Goal: Transaction & Acquisition: Purchase product/service

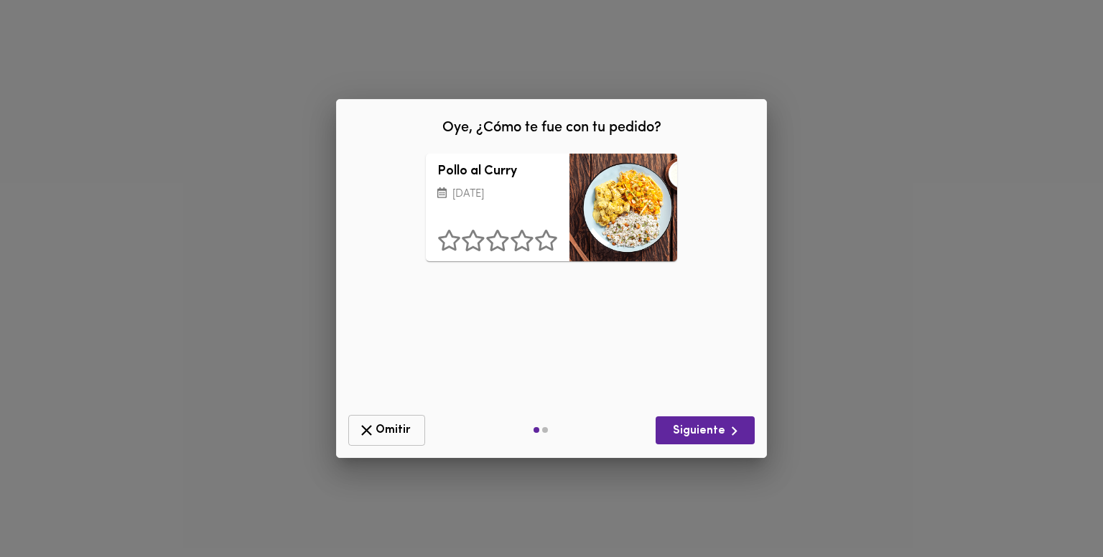
click at [405, 429] on span "Omitir" at bounding box center [386, 430] width 58 height 18
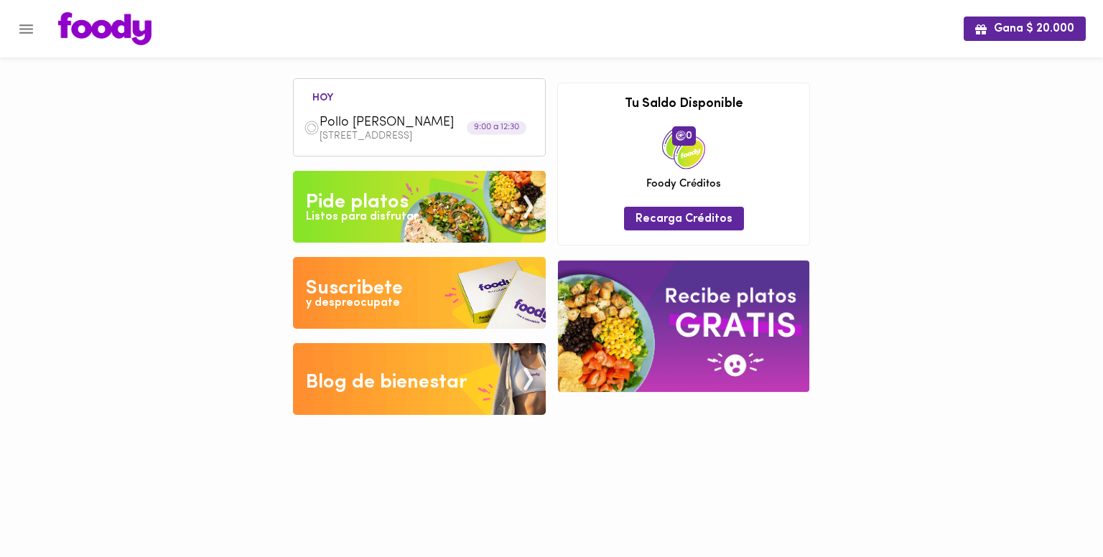
click at [390, 221] on div "Listos para disfrutar" at bounding box center [362, 217] width 112 height 17
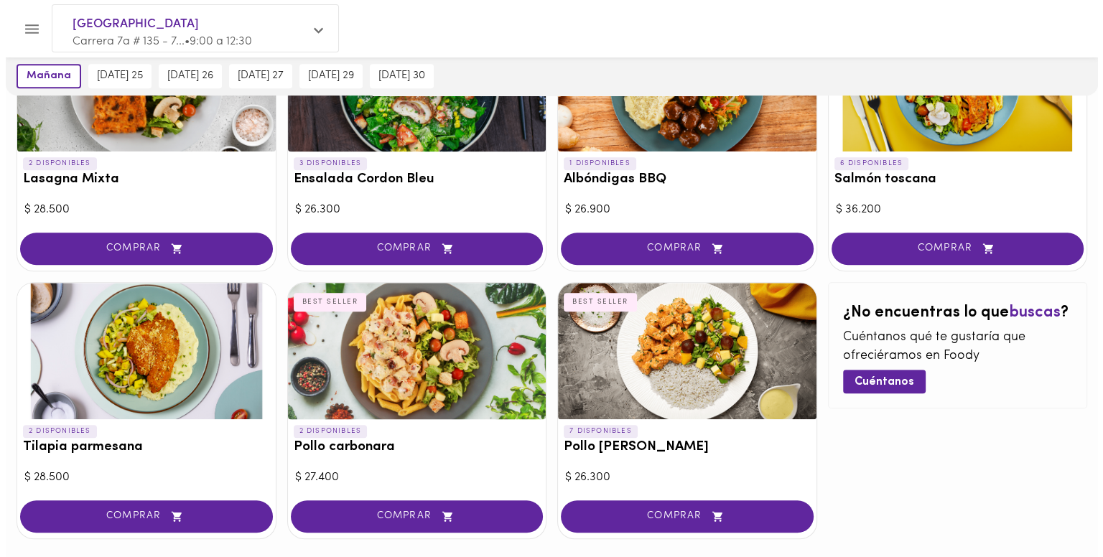
scroll to position [781, 0]
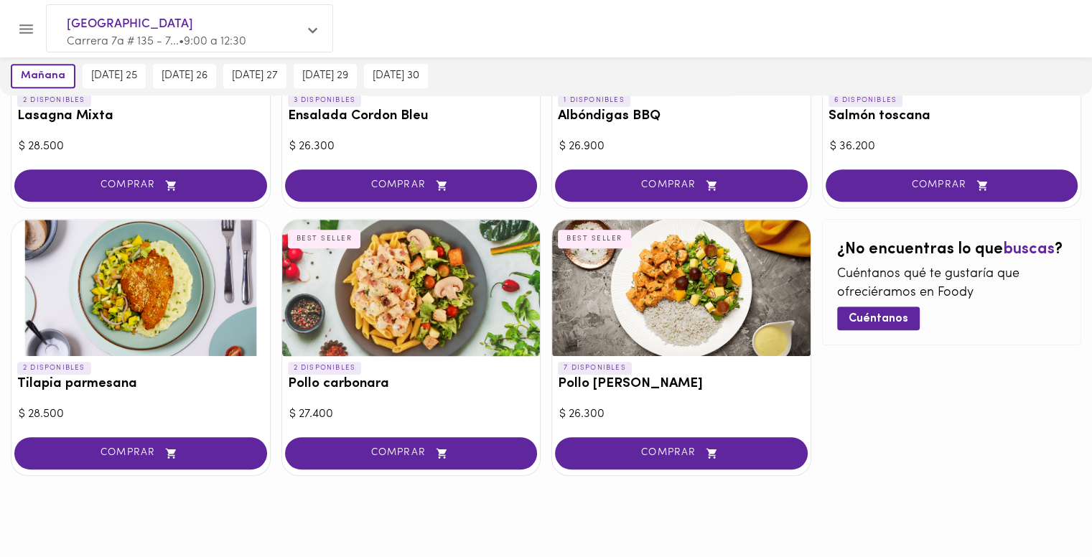
click at [158, 311] on div at bounding box center [140, 288] width 258 height 136
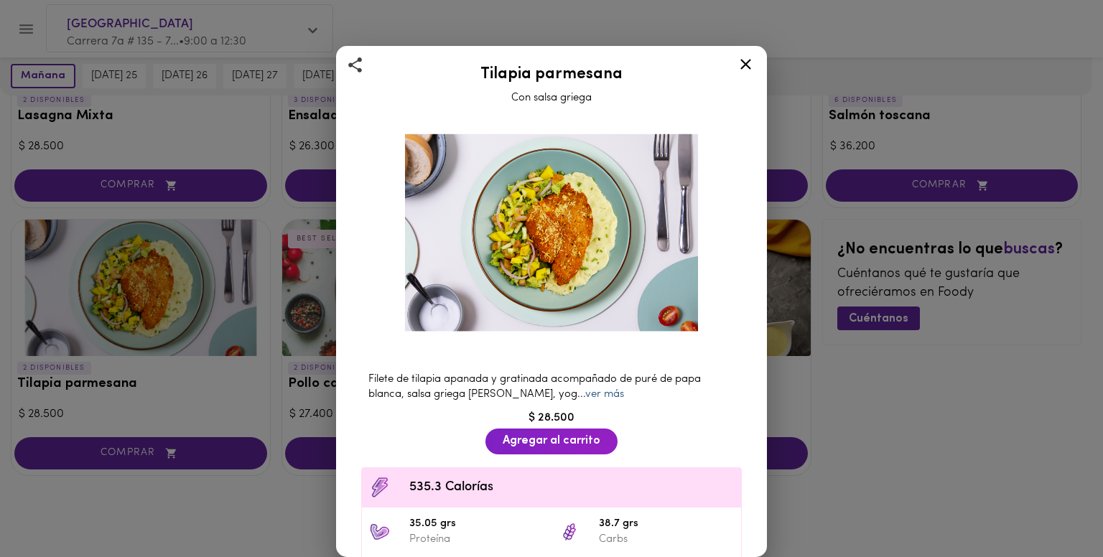
click at [585, 390] on link "ver más" at bounding box center [604, 394] width 39 height 11
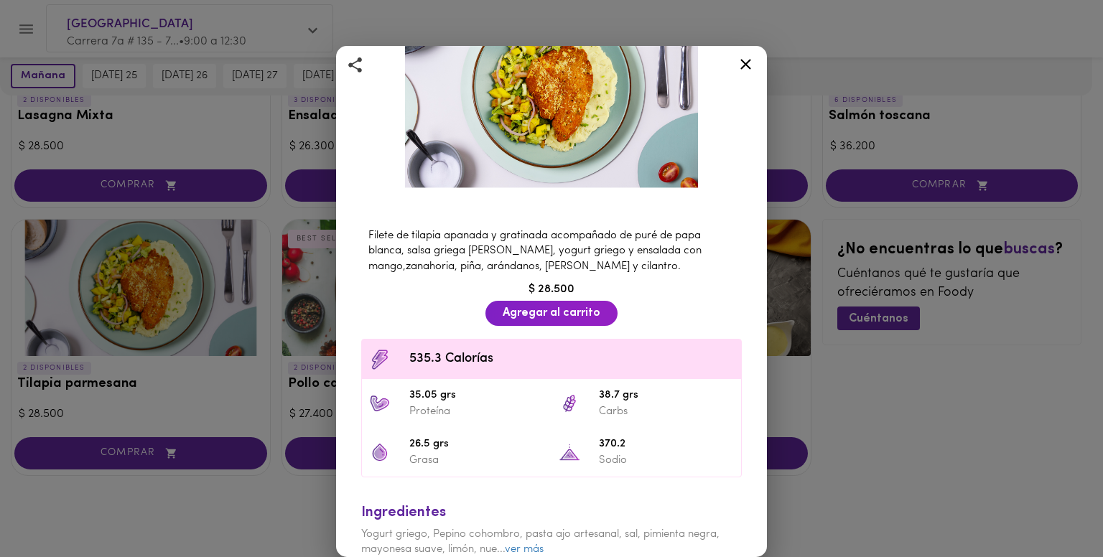
scroll to position [202, 0]
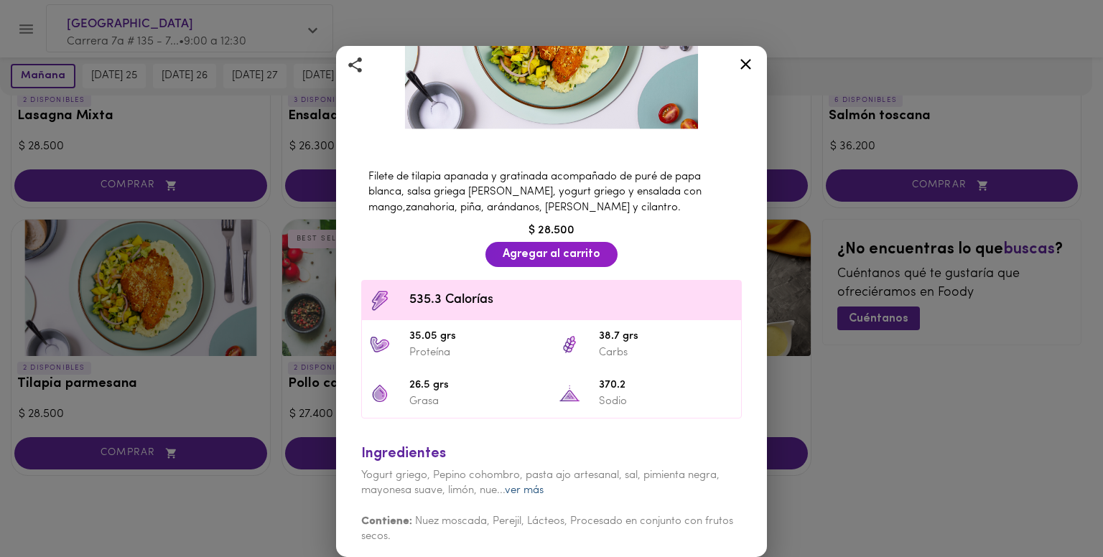
click at [534, 485] on link "ver más" at bounding box center [524, 490] width 39 height 11
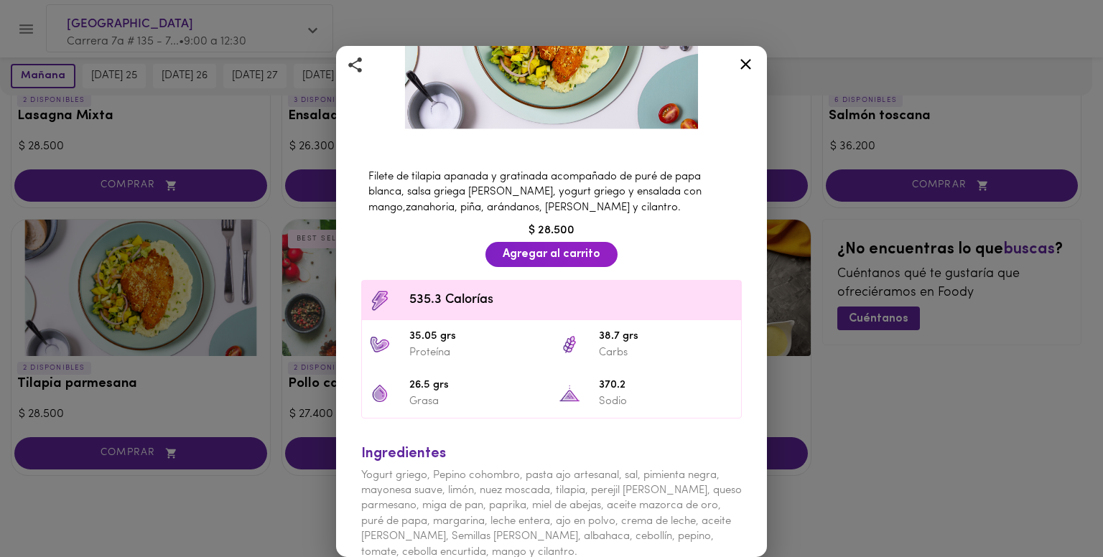
scroll to position [264, 0]
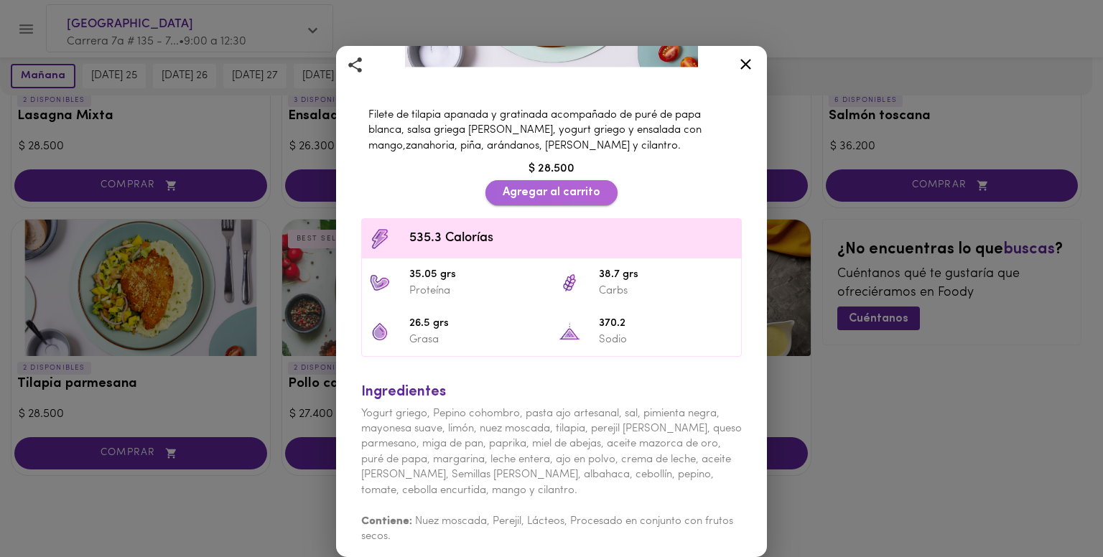
click at [561, 189] on span "Agregar al carrito" at bounding box center [551, 193] width 98 height 14
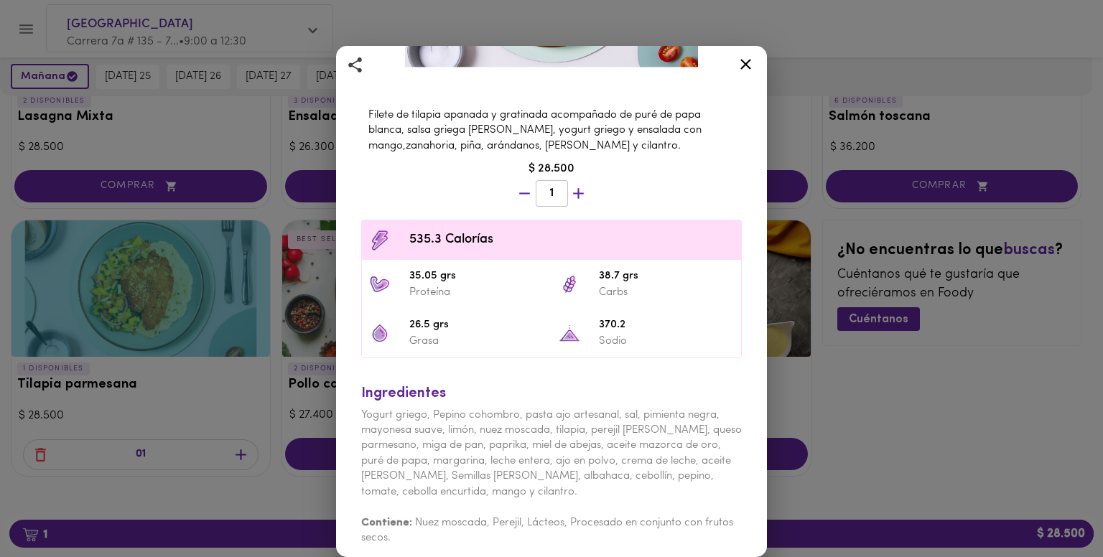
click at [746, 64] on icon at bounding box center [745, 64] width 11 height 11
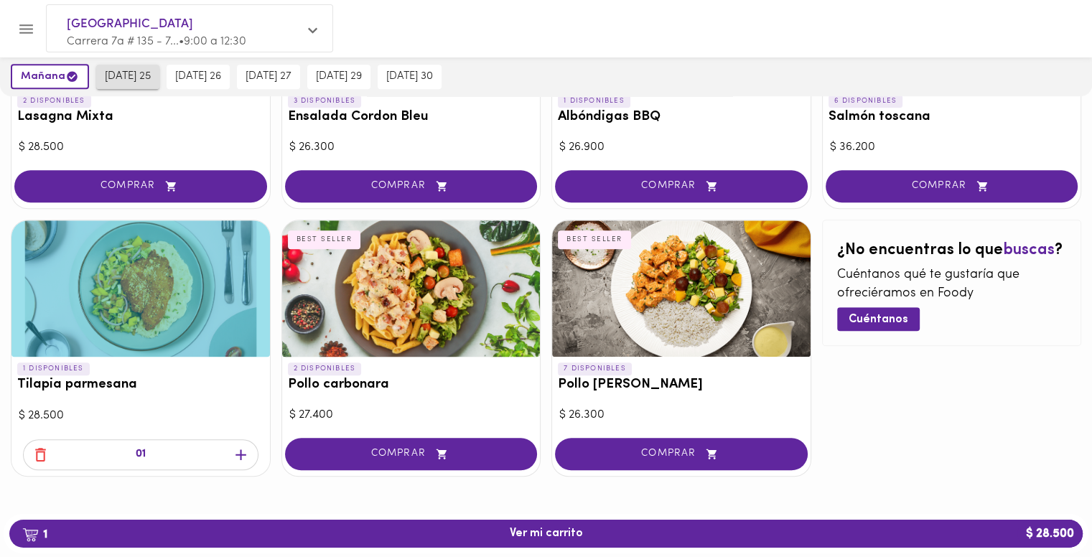
click at [132, 76] on span "jueves 25" at bounding box center [128, 76] width 46 height 13
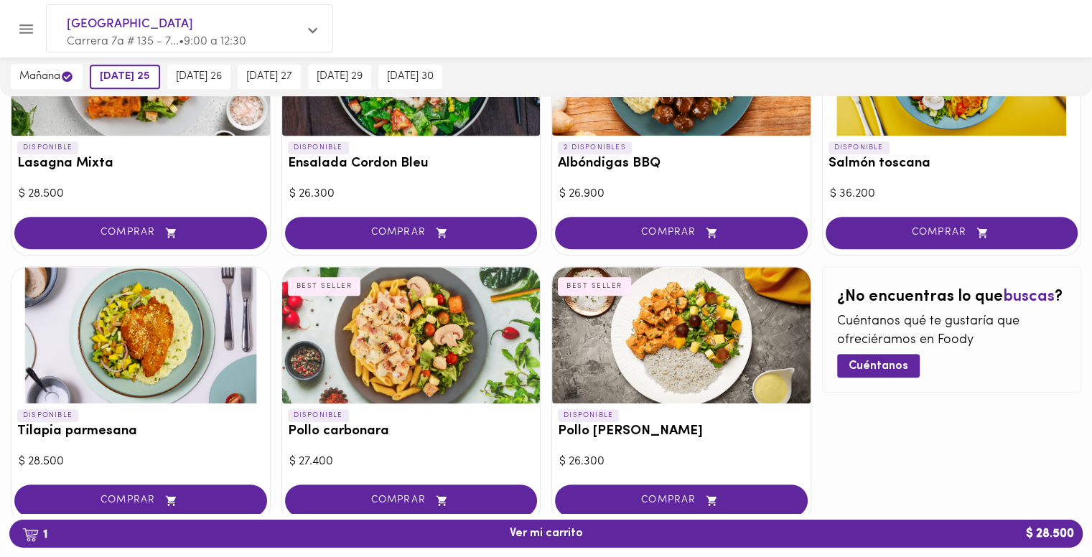
scroll to position [709, 0]
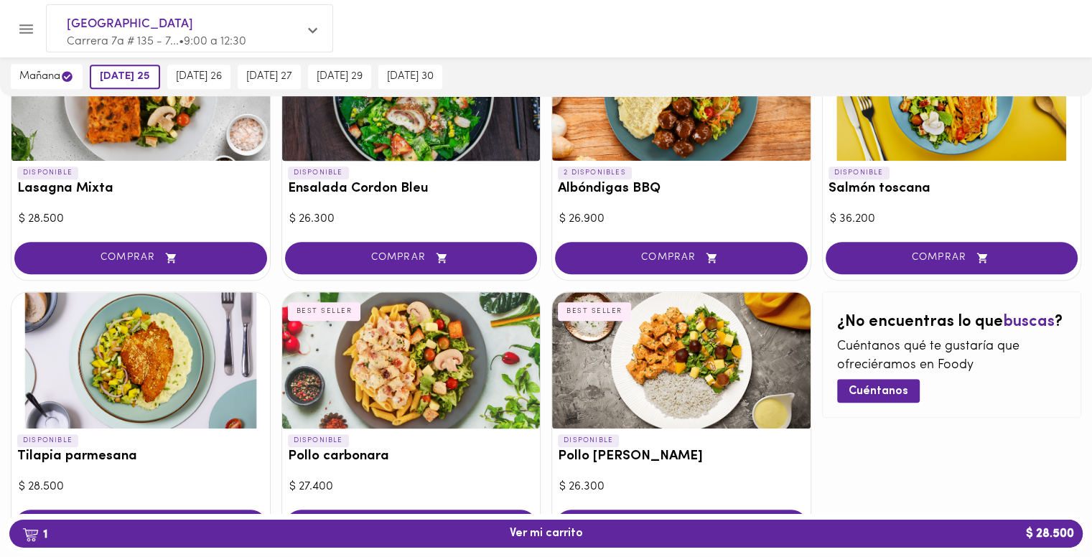
click at [370, 392] on div at bounding box center [411, 360] width 258 height 136
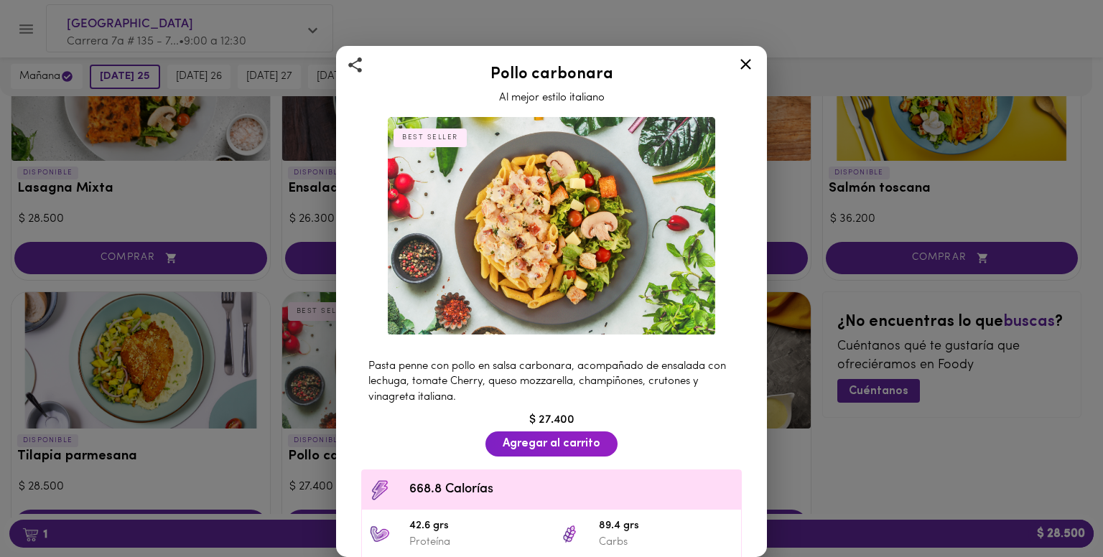
click at [743, 68] on icon at bounding box center [745, 64] width 18 height 18
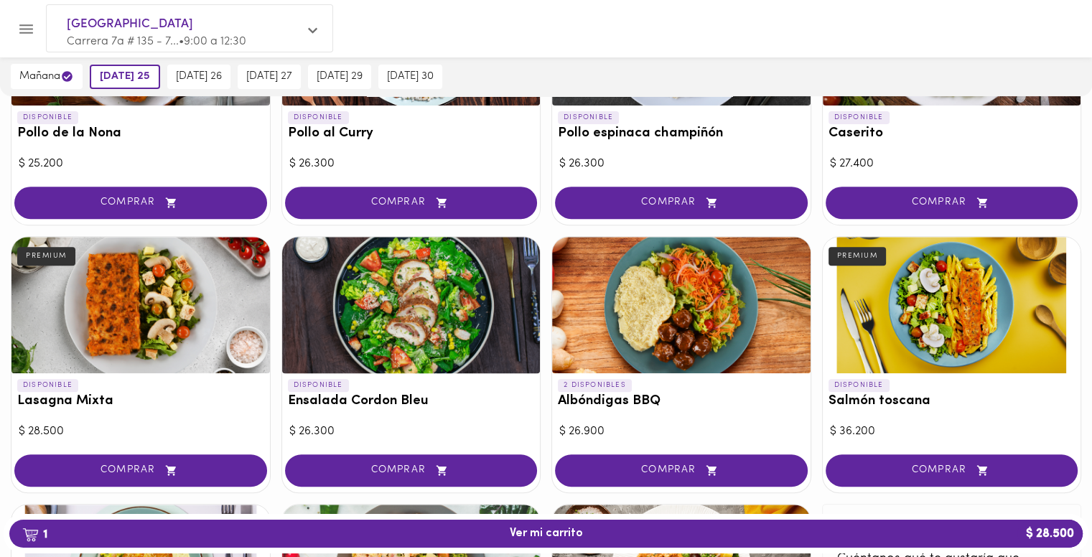
scroll to position [494, 0]
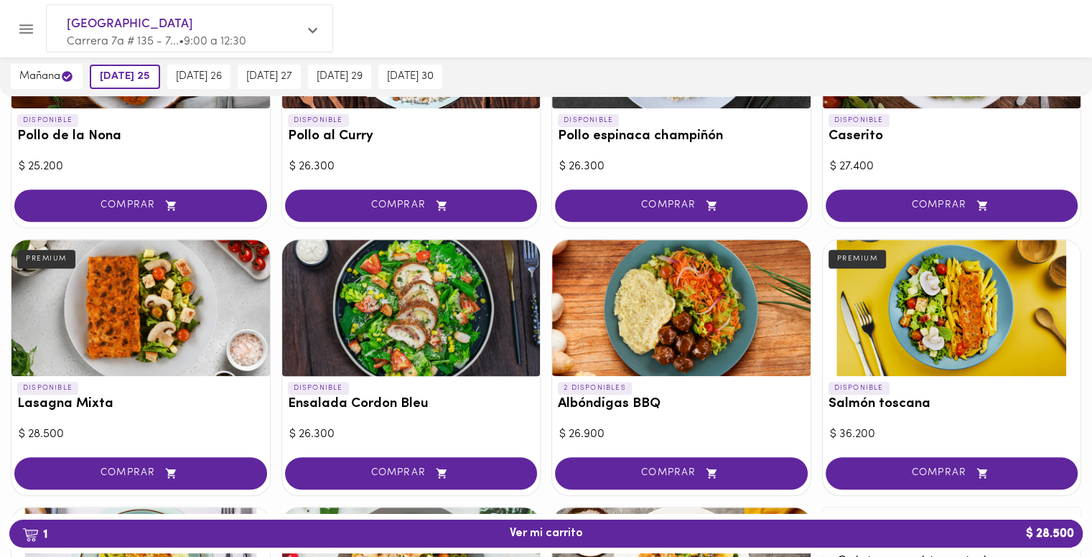
click at [456, 342] on div at bounding box center [411, 308] width 258 height 136
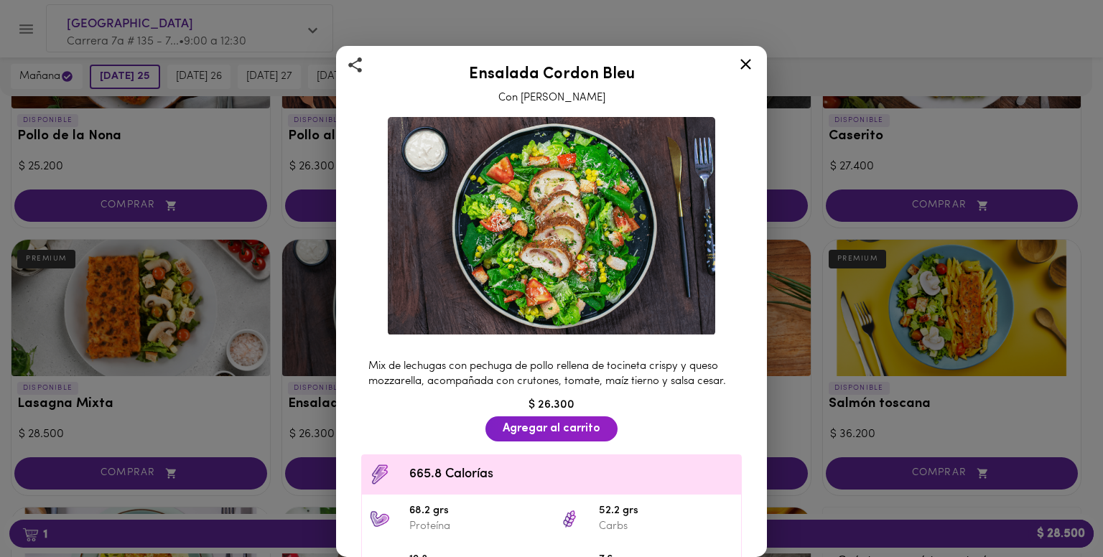
click at [746, 62] on icon at bounding box center [745, 64] width 18 height 18
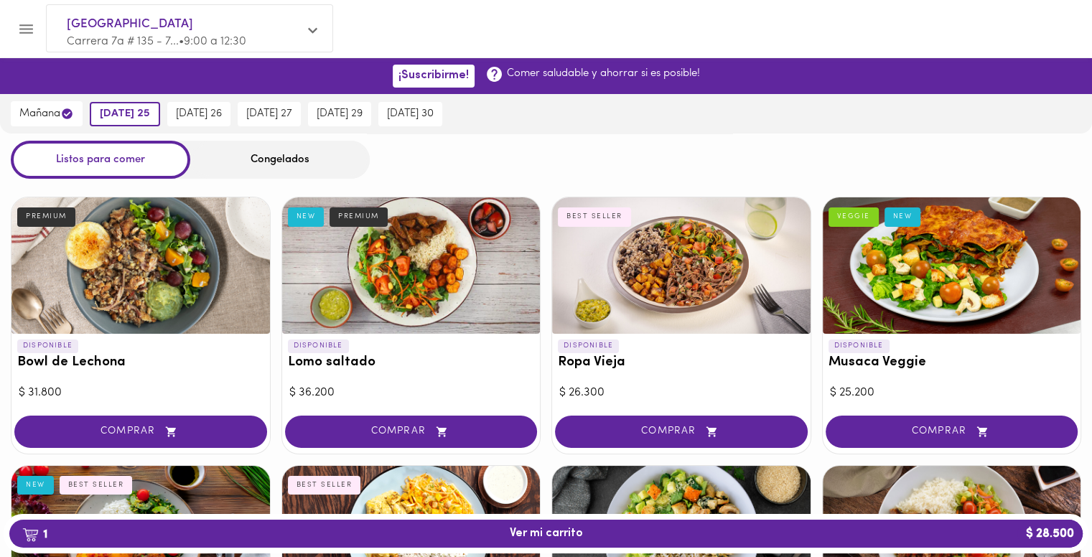
click at [444, 296] on div at bounding box center [411, 265] width 258 height 136
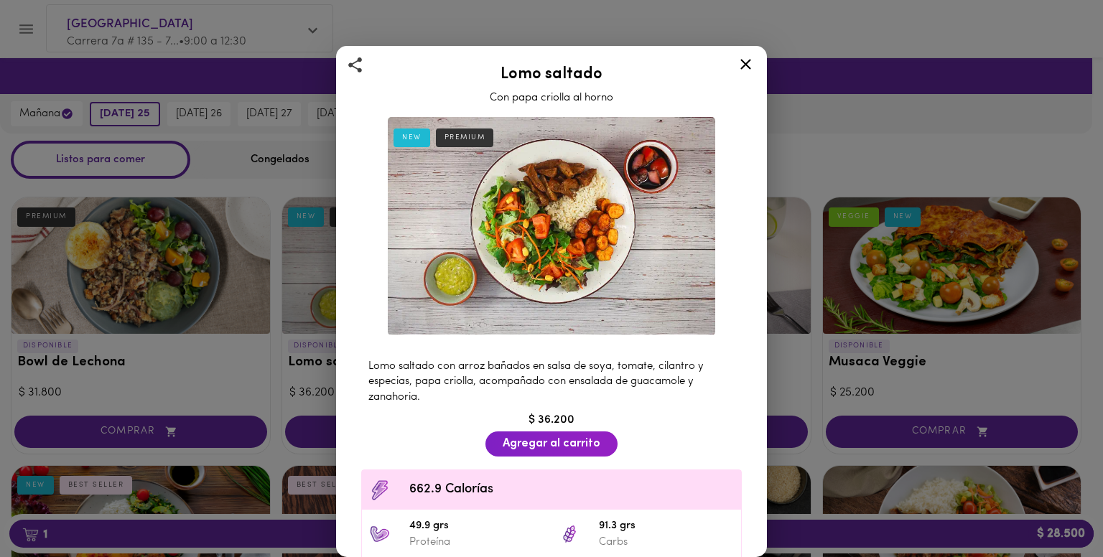
click at [743, 66] on icon at bounding box center [745, 64] width 11 height 11
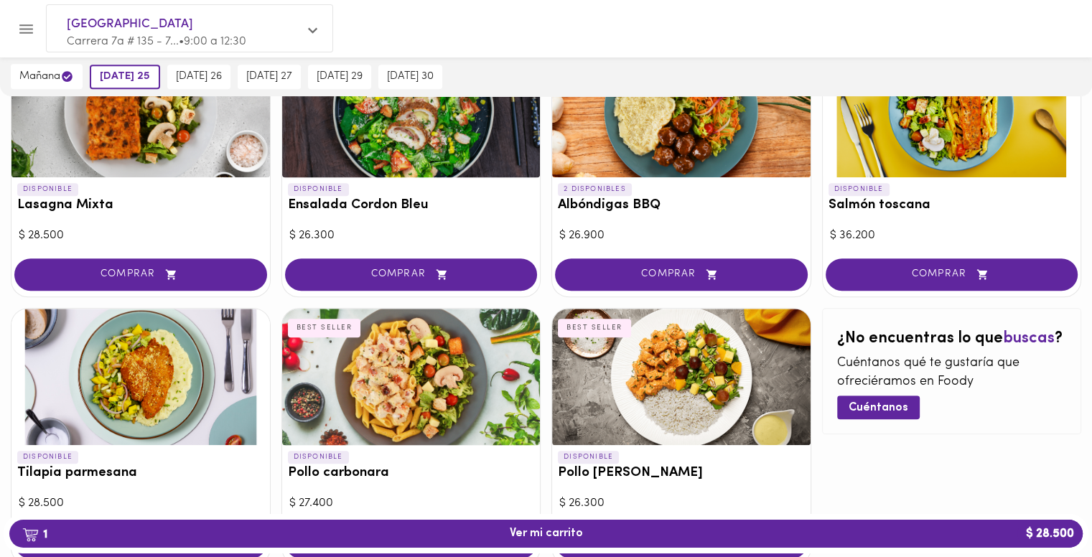
scroll to position [718, 0]
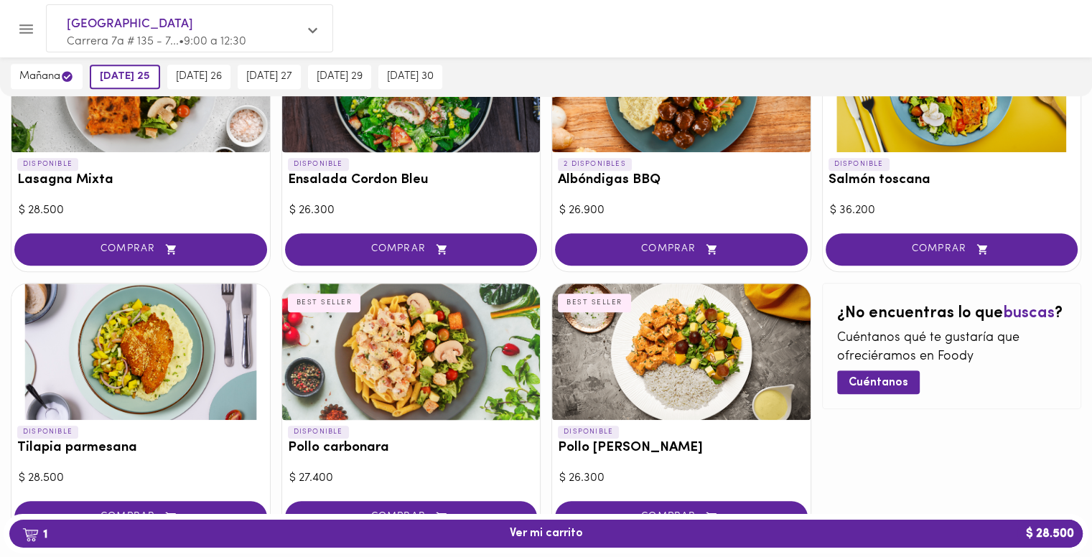
click at [495, 351] on div at bounding box center [411, 352] width 258 height 136
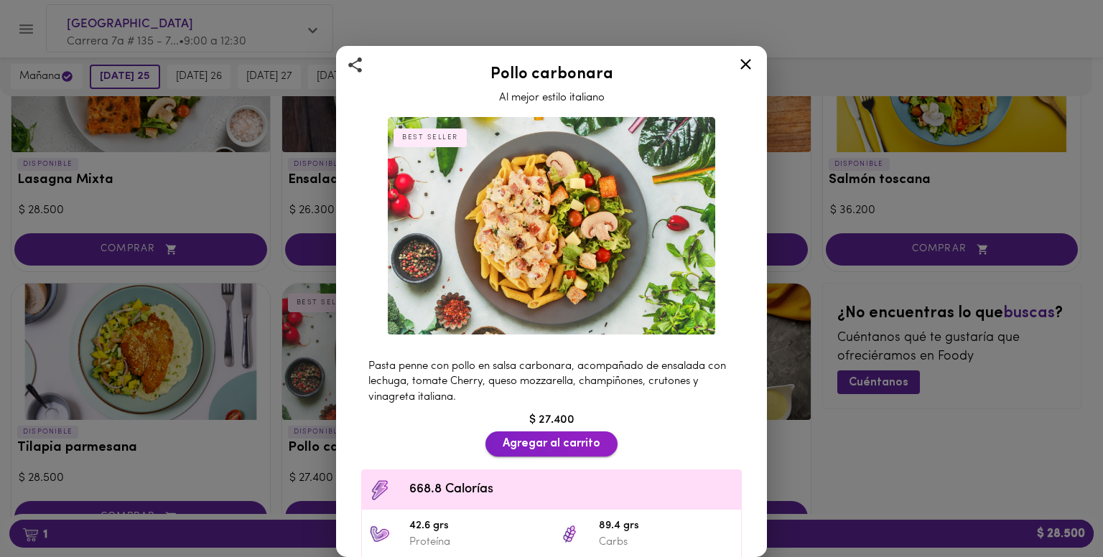
click at [574, 439] on span "Agregar al carrito" at bounding box center [551, 444] width 98 height 14
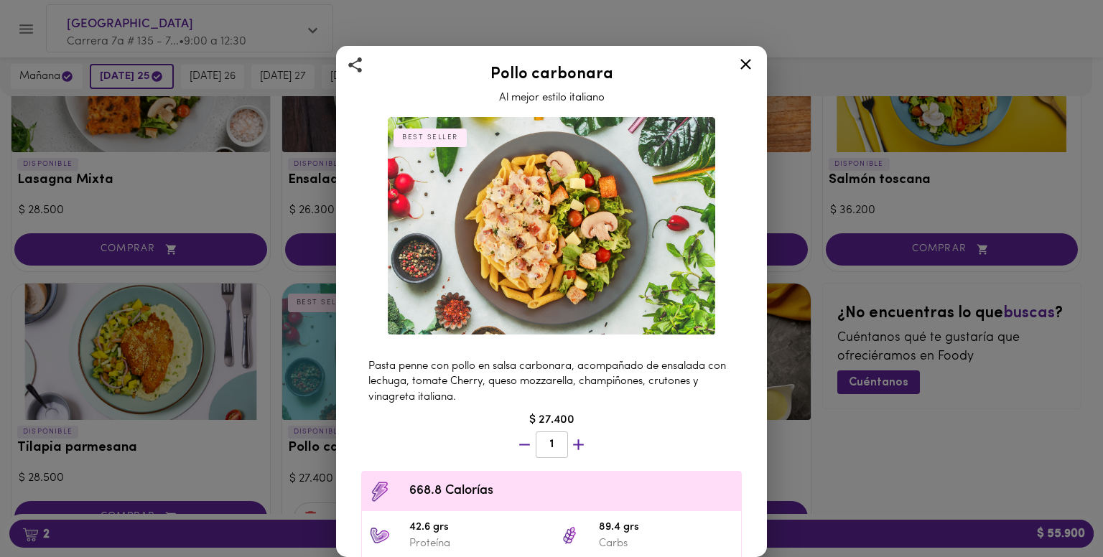
click at [747, 60] on icon at bounding box center [745, 64] width 18 height 18
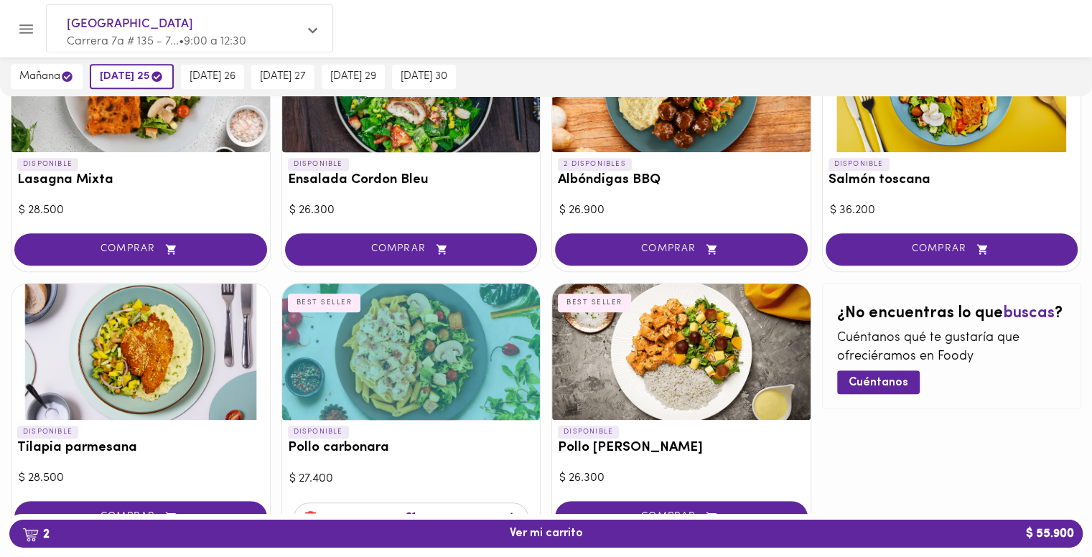
click at [398, 397] on div at bounding box center [411, 352] width 258 height 136
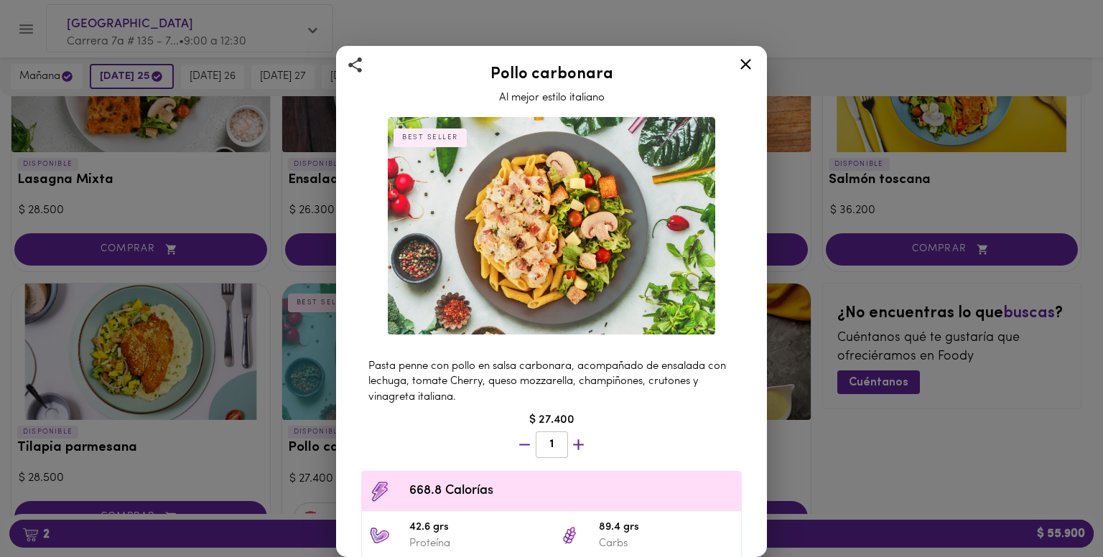
click at [523, 444] on icon "button" at bounding box center [524, 444] width 11 height 1
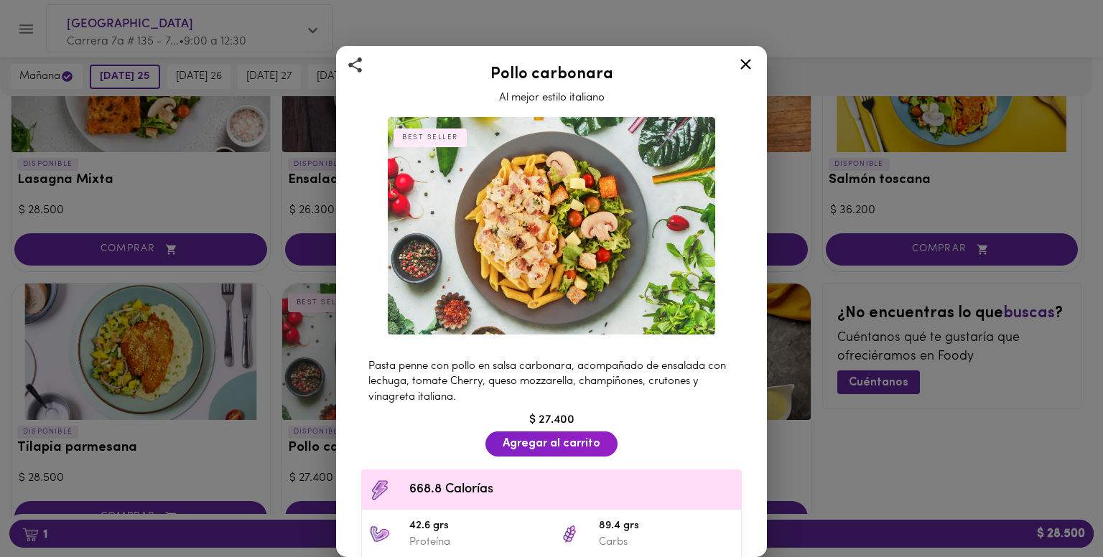
click at [742, 68] on icon at bounding box center [745, 64] width 18 height 18
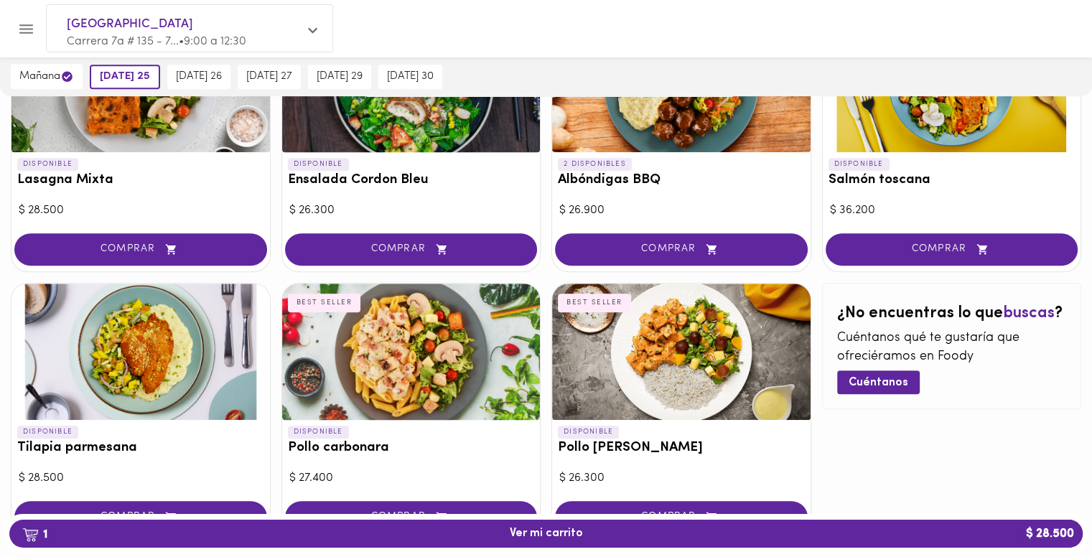
click at [421, 134] on div at bounding box center [411, 84] width 258 height 136
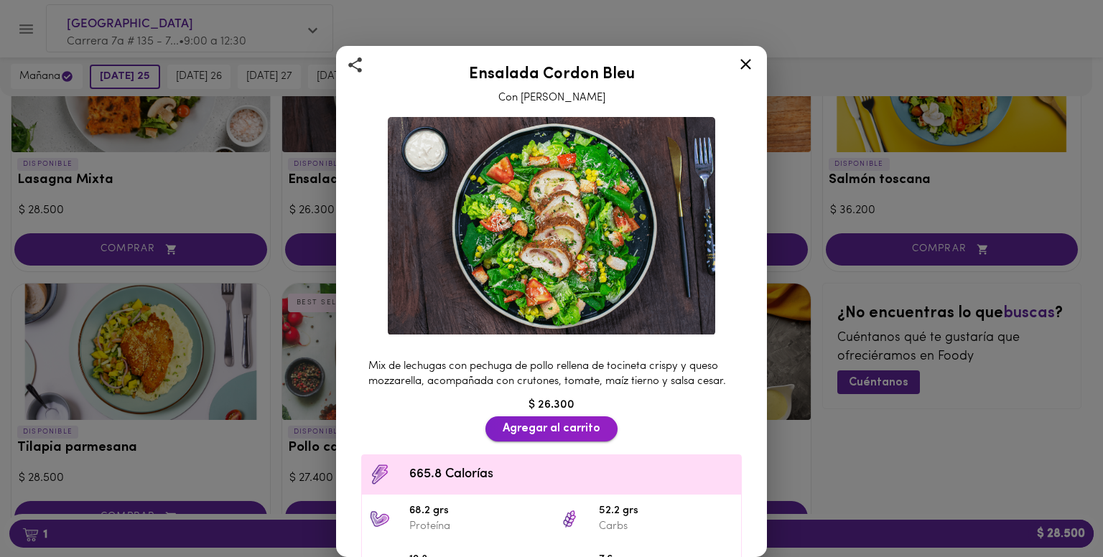
click at [546, 436] on span "Agregar al carrito" at bounding box center [551, 429] width 98 height 14
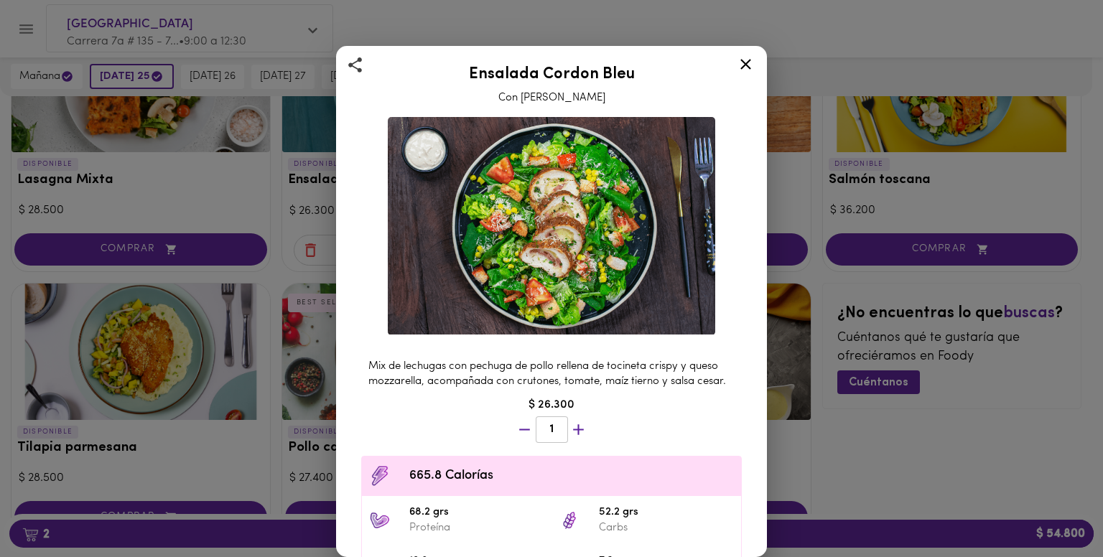
click at [738, 61] on icon at bounding box center [745, 64] width 18 height 18
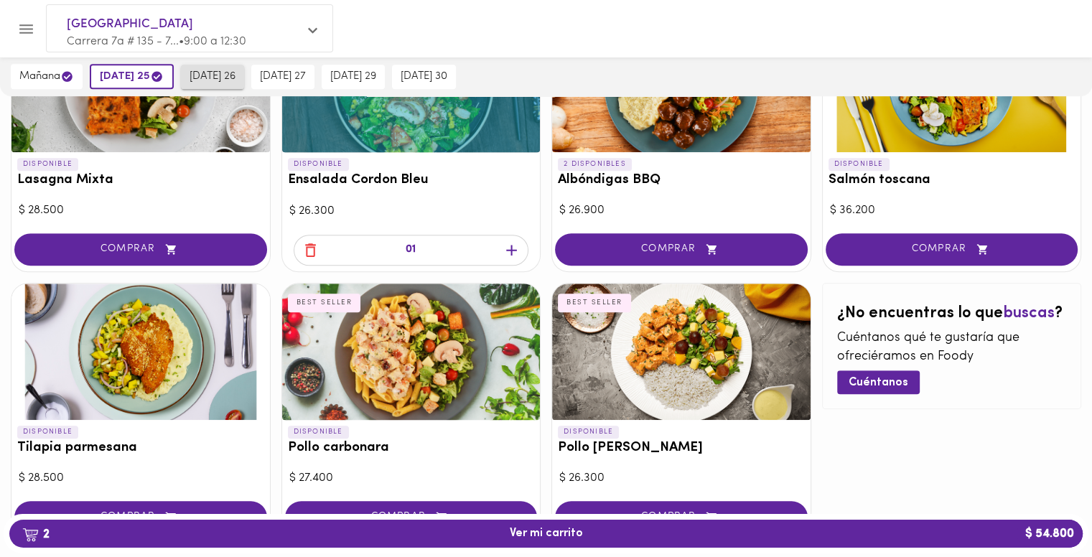
click at [201, 71] on span "viernes 26" at bounding box center [213, 76] width 46 height 13
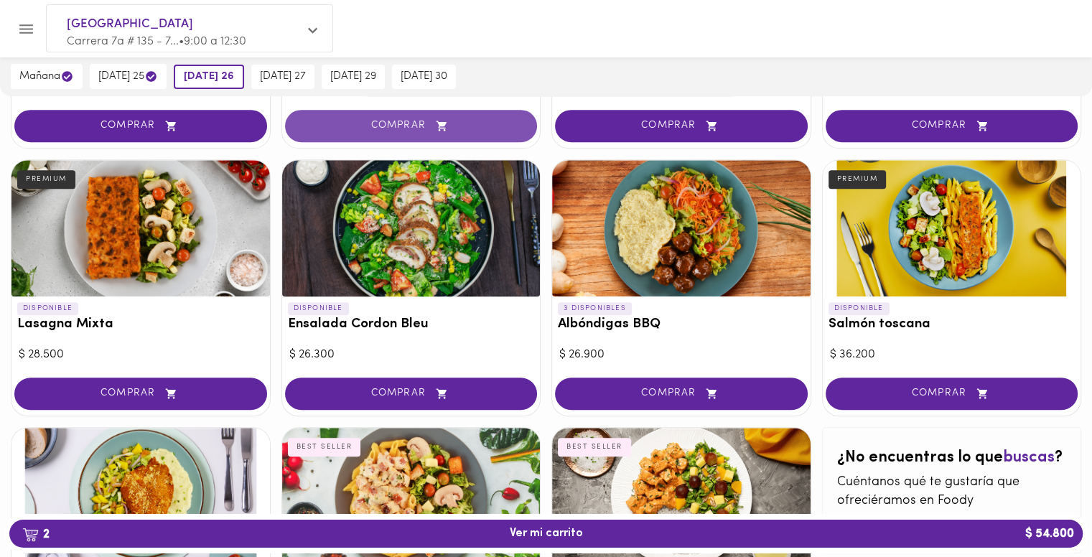
scroll to position [359, 0]
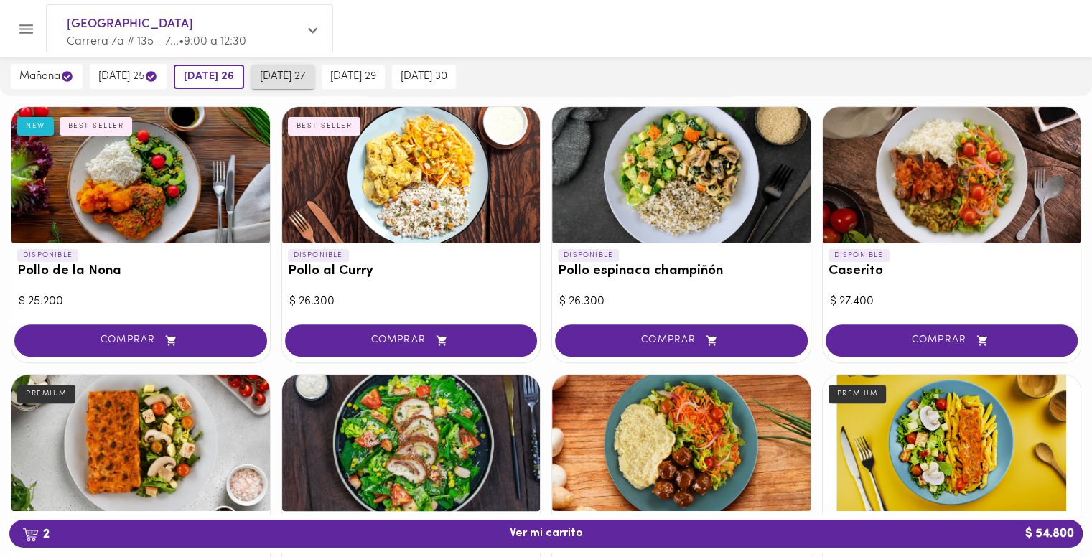
click at [292, 75] on span "sábado 27" at bounding box center [283, 76] width 46 height 13
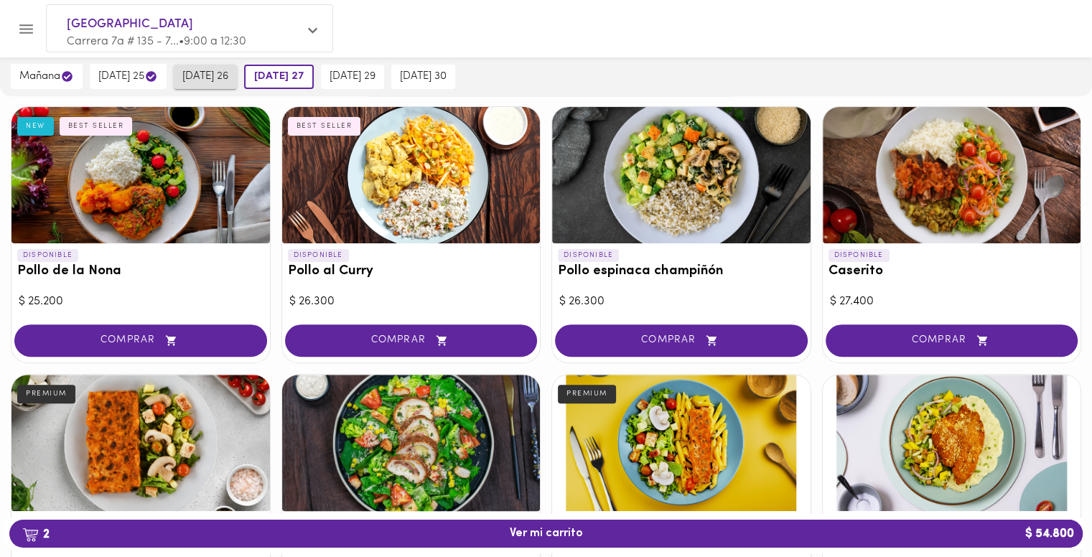
click at [213, 75] on span "viernes 26" at bounding box center [205, 76] width 46 height 13
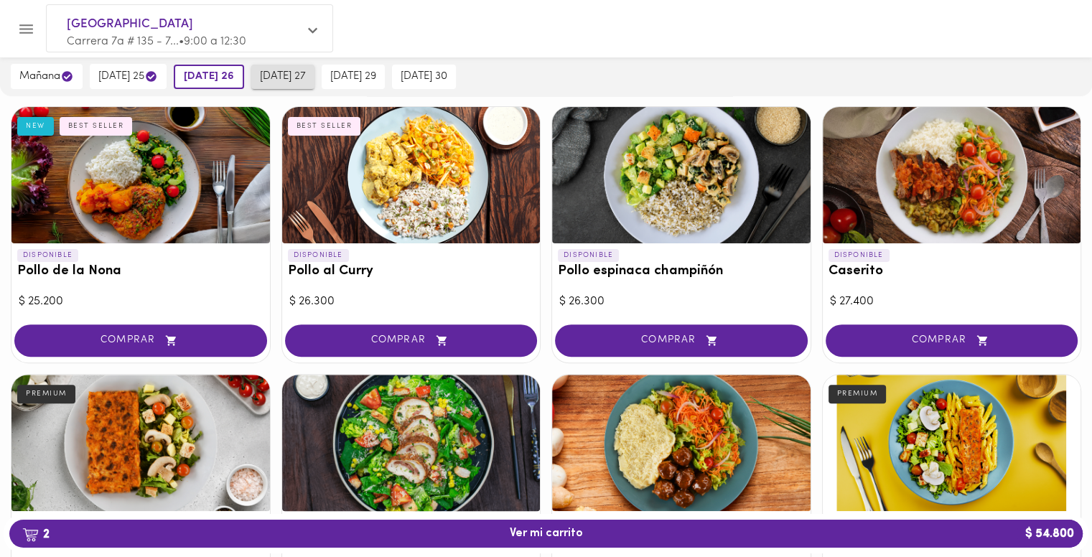
click at [285, 75] on span "sábado 27" at bounding box center [283, 76] width 46 height 13
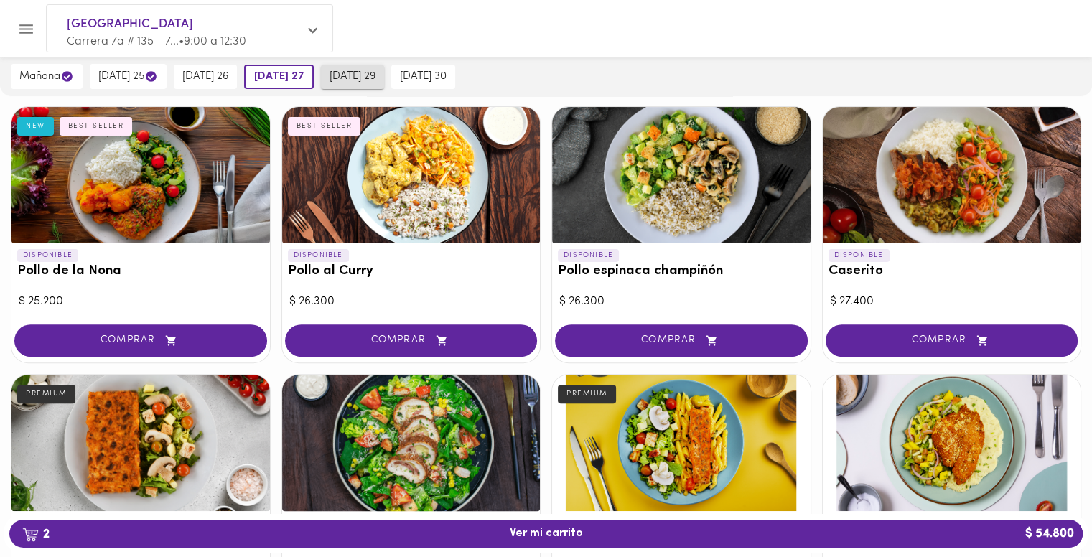
click at [355, 75] on span "lunes 29" at bounding box center [352, 76] width 46 height 13
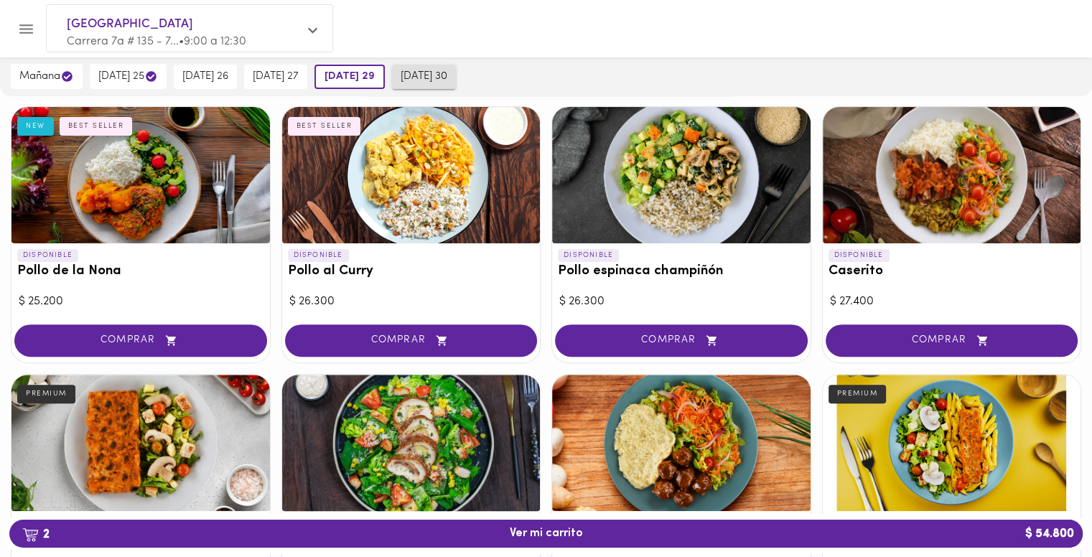
click at [401, 75] on button "martes 30" at bounding box center [424, 77] width 64 height 24
click at [227, 73] on span "viernes 26" at bounding box center [205, 76] width 46 height 13
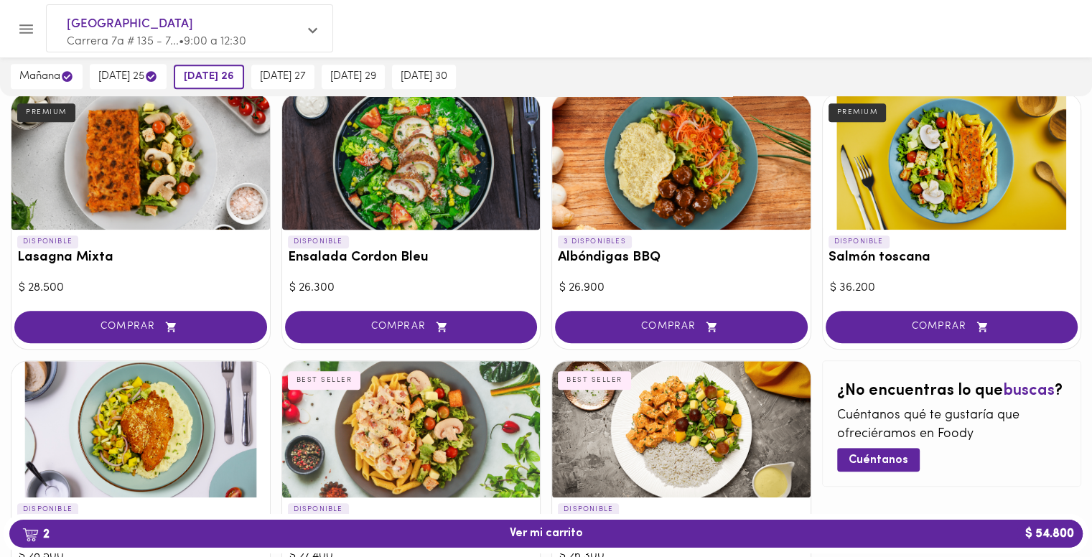
scroll to position [781, 0]
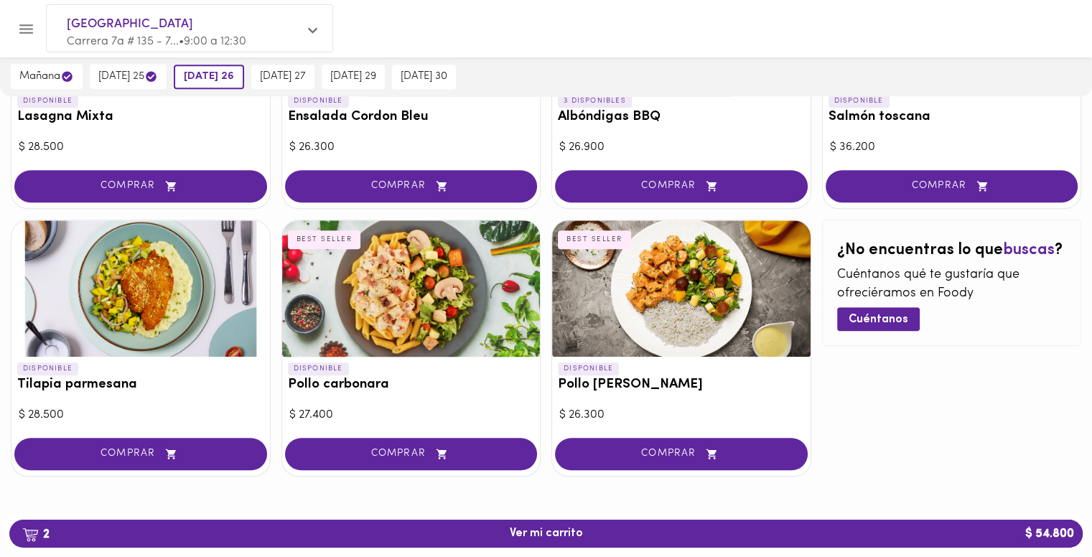
click at [387, 293] on div at bounding box center [411, 288] width 258 height 136
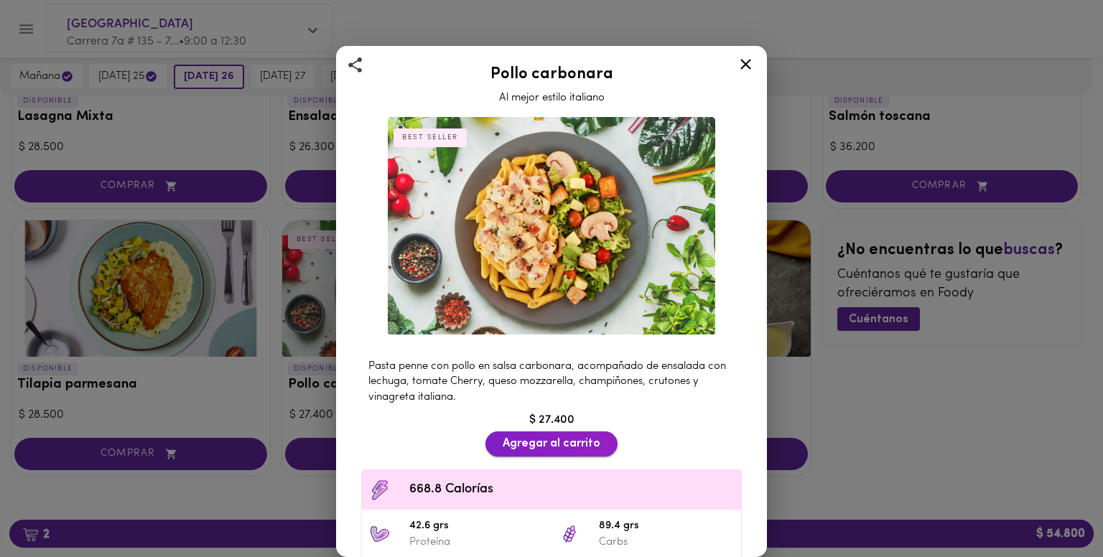
click at [558, 437] on span "Agregar al carrito" at bounding box center [551, 444] width 98 height 14
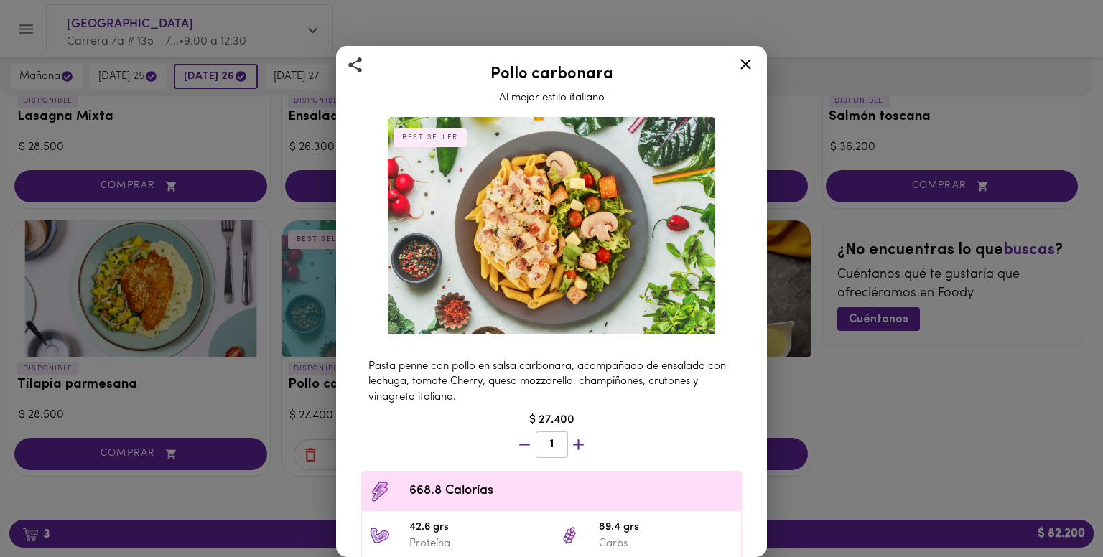
click at [737, 69] on icon at bounding box center [745, 64] width 18 height 18
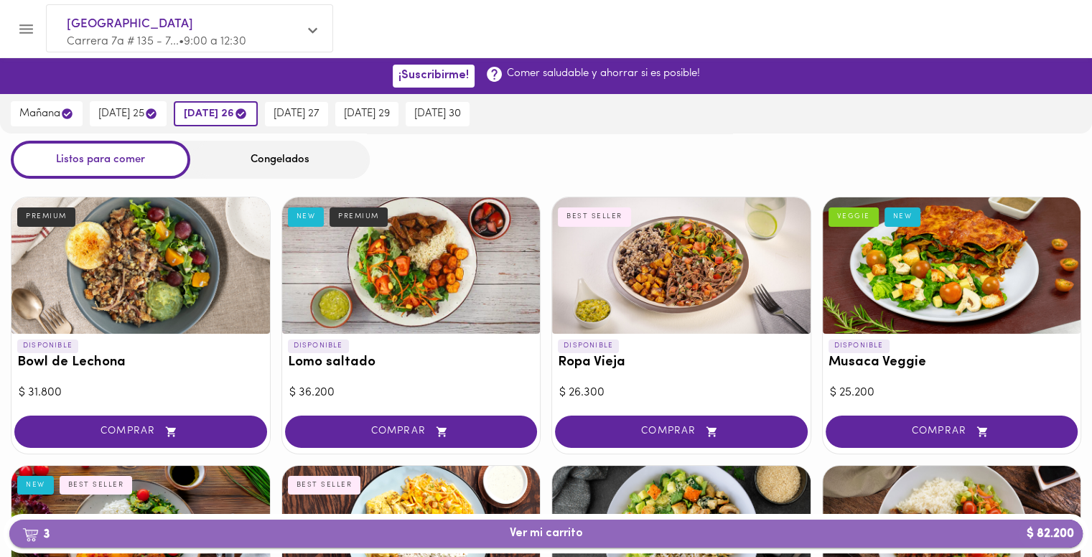
click at [604, 528] on span "3 Ver mi carrito $ 82.200" at bounding box center [546, 534] width 1050 height 14
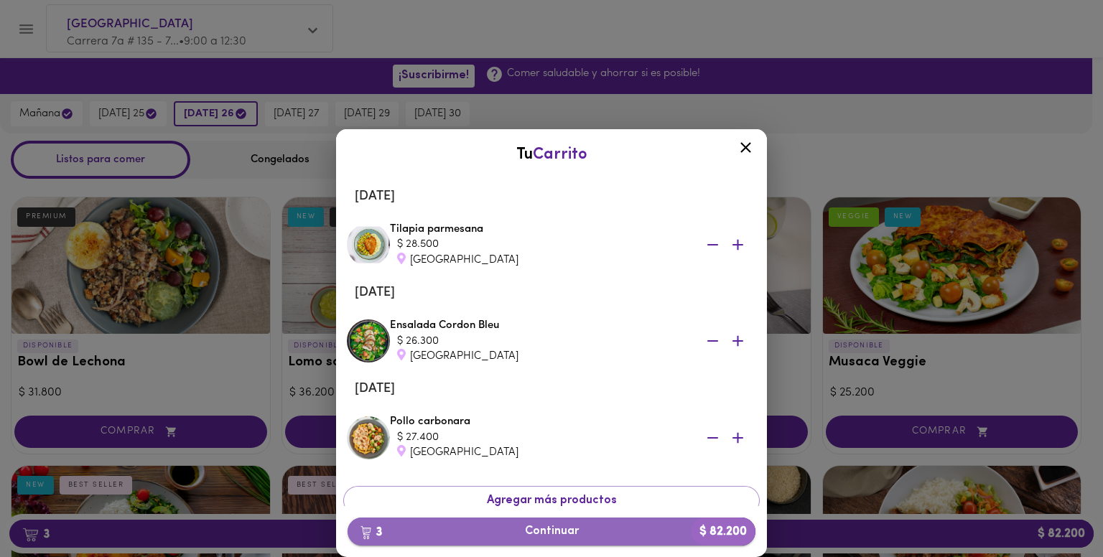
click at [571, 529] on span "3 Continuar $ 82.200" at bounding box center [551, 532] width 385 height 14
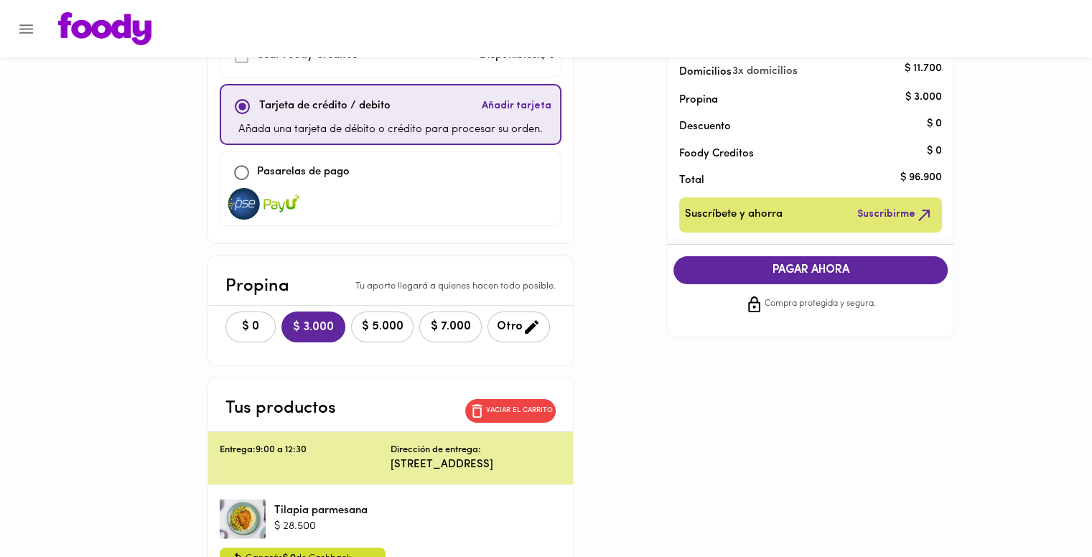
scroll to position [144, 0]
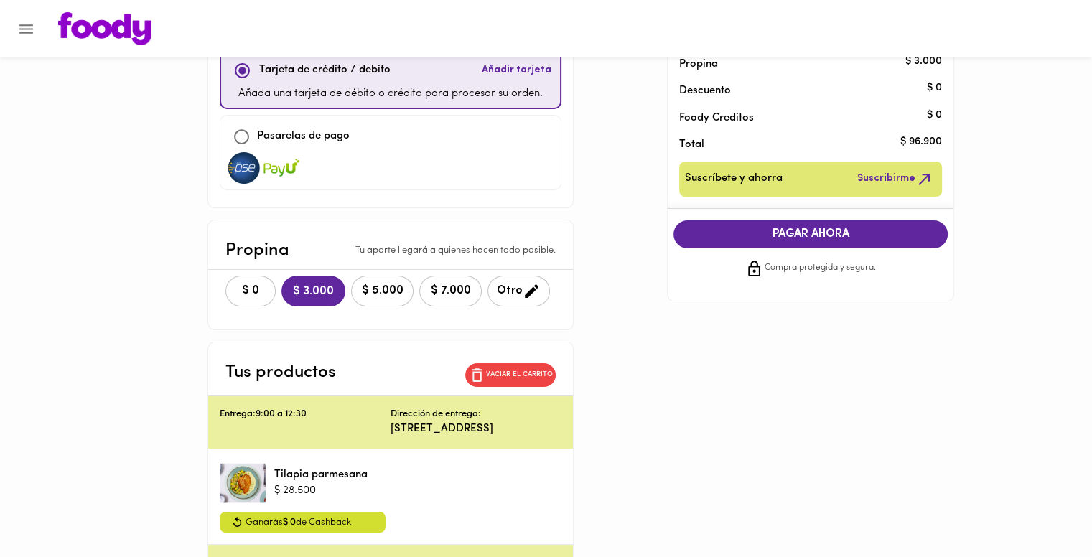
click at [240, 131] on input "checkbox" at bounding box center [241, 136] width 31 height 31
checkbox input "true"
checkbox input "false"
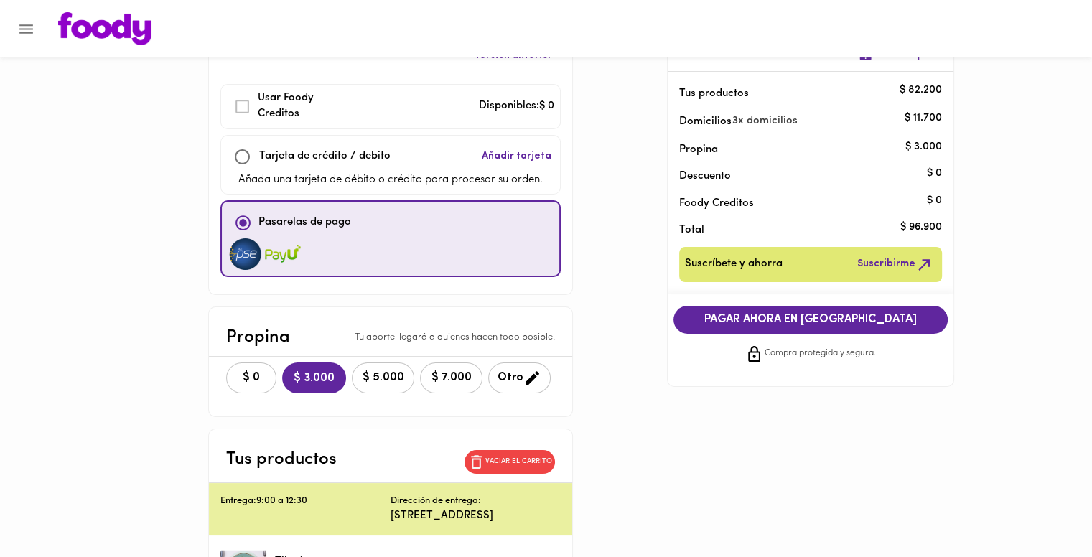
scroll to position [12, 0]
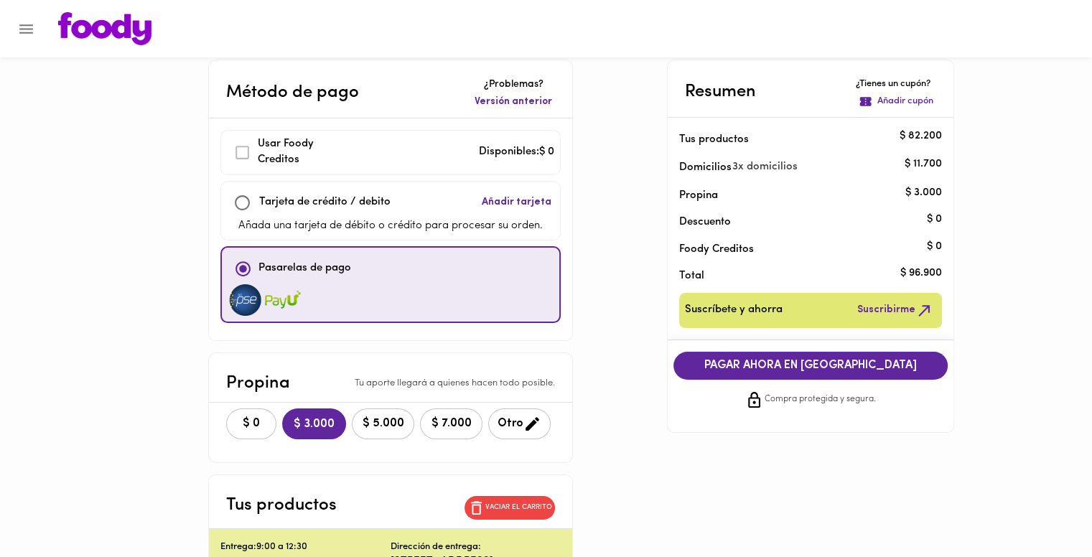
click at [785, 361] on span "PAGAR AHORA EN PASARELA" at bounding box center [810, 366] width 245 height 14
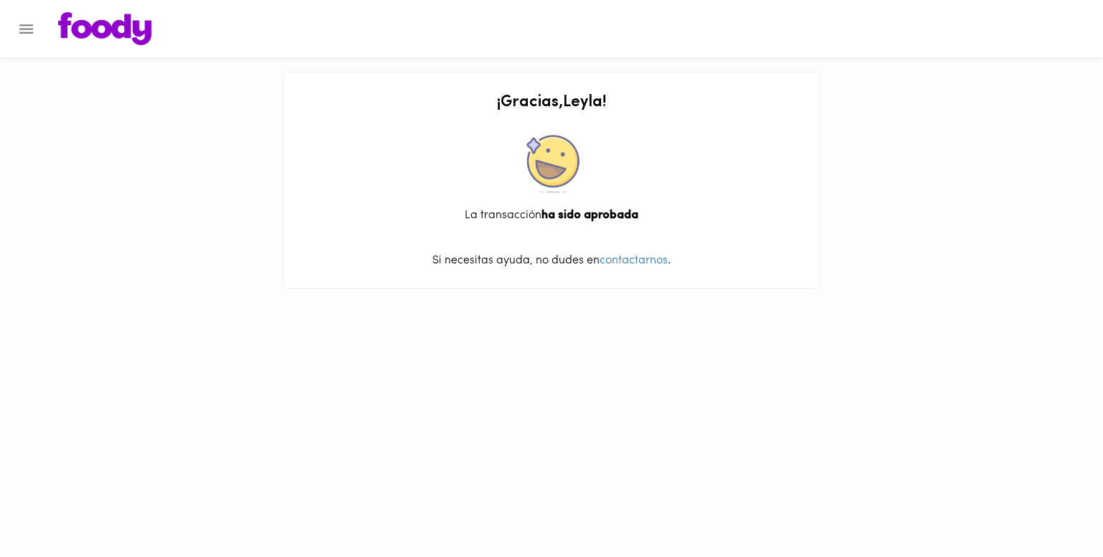
click at [121, 38] on img at bounding box center [104, 28] width 93 height 33
